Goal: Task Accomplishment & Management: Complete application form

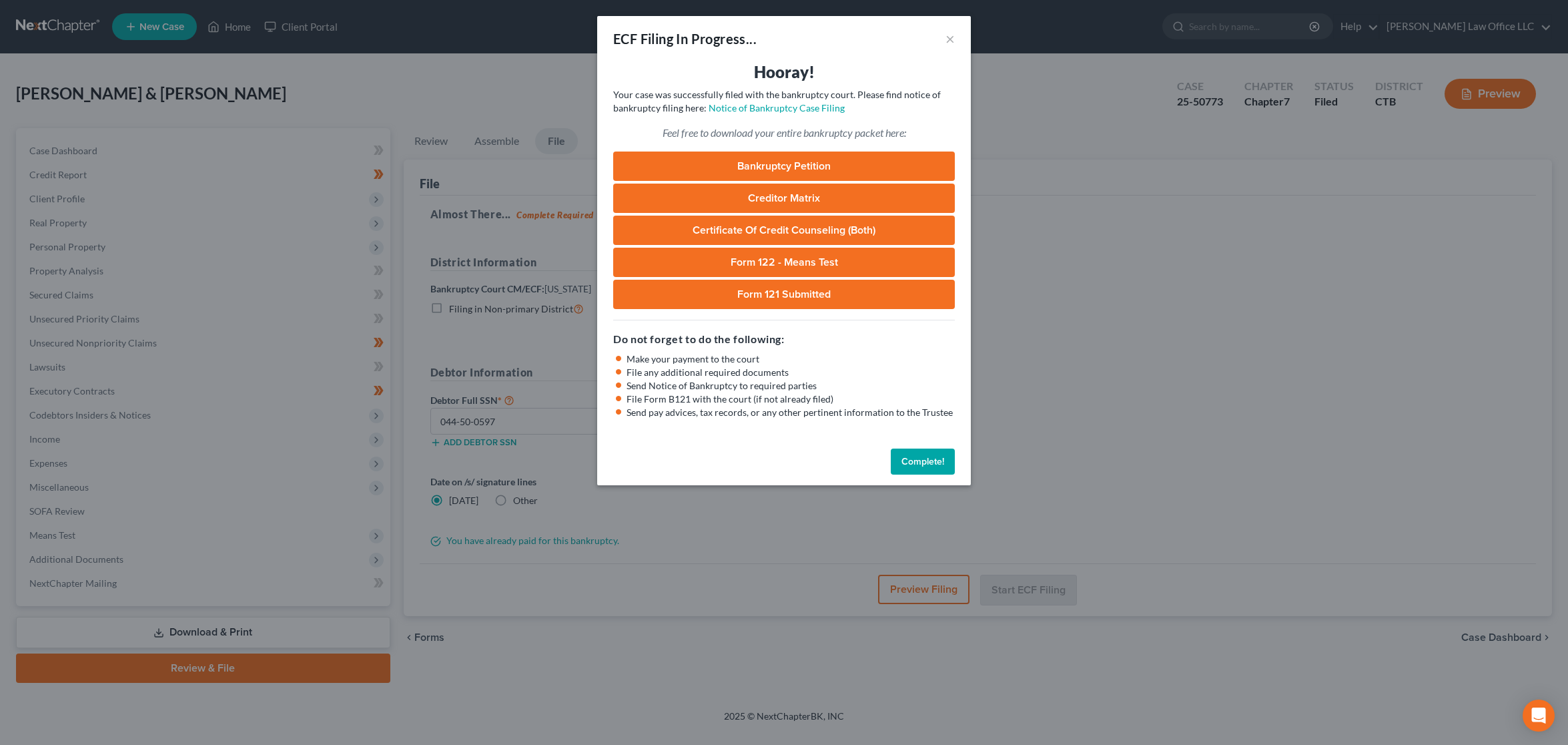
select select "0"
click at [923, 461] on button "Complete!" at bounding box center [923, 461] width 64 height 26
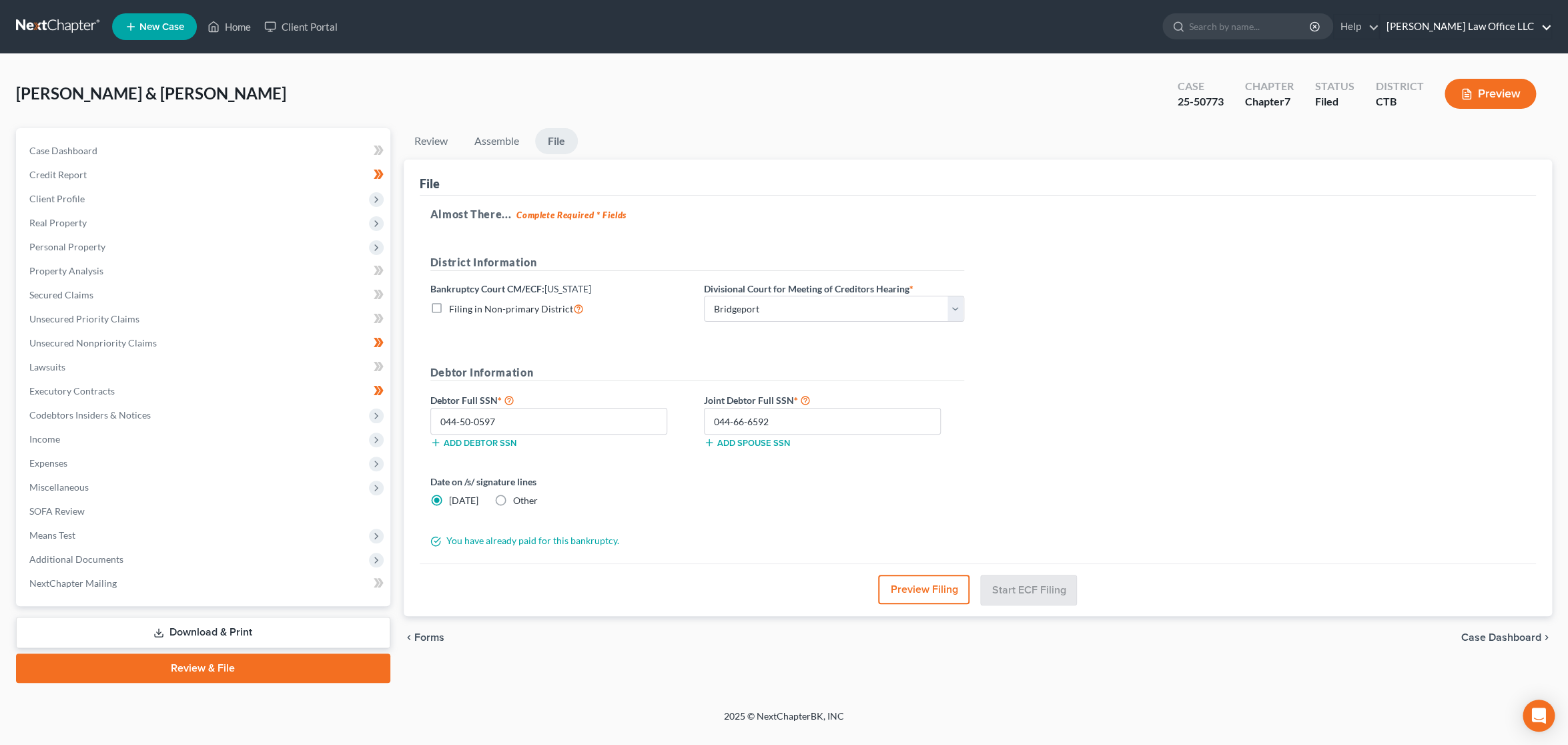
click at [1484, 24] on link "Blondin Law Office LLC" at bounding box center [1466, 27] width 171 height 24
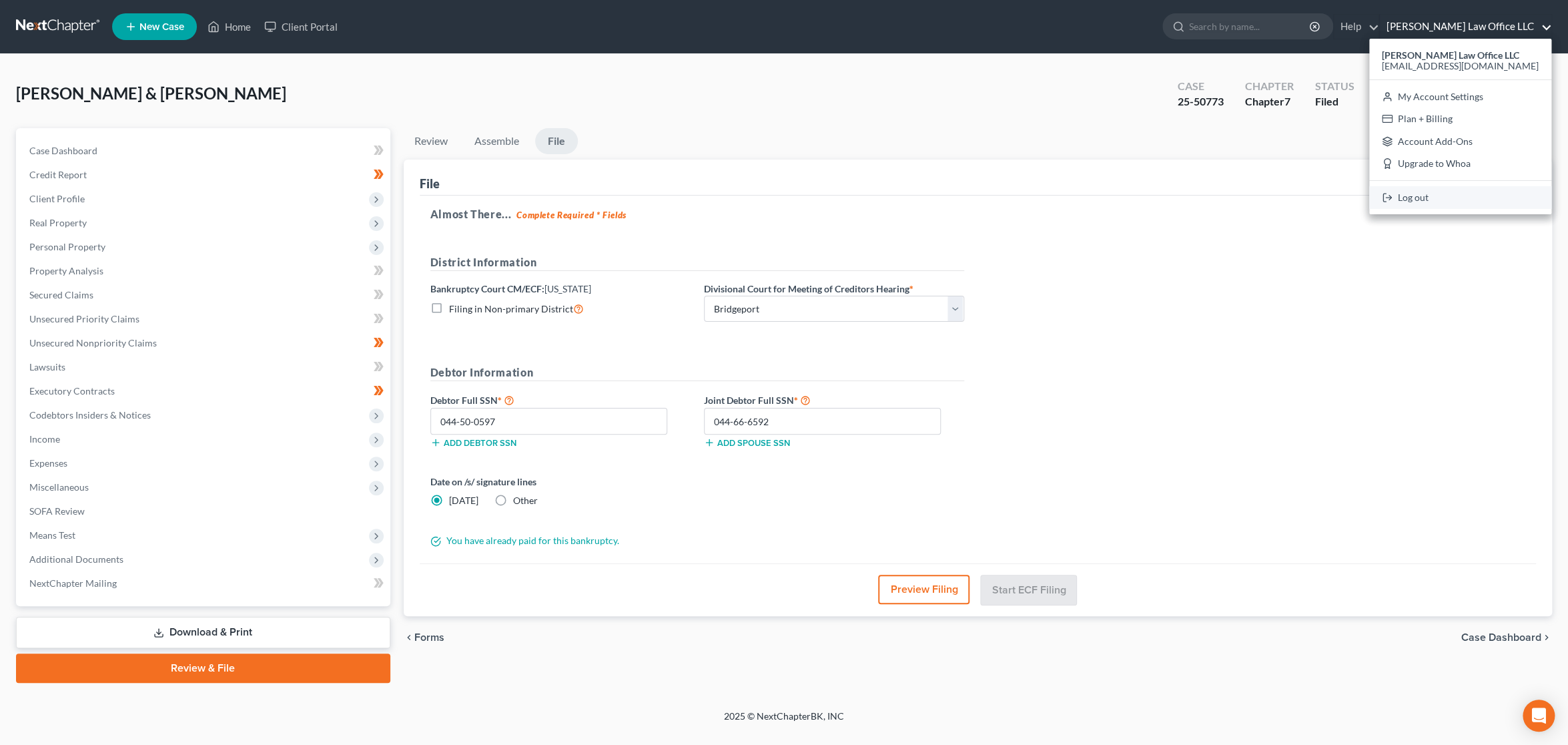
click at [1482, 199] on link "Log out" at bounding box center [1460, 198] width 182 height 23
